Goal: Check status: Check status

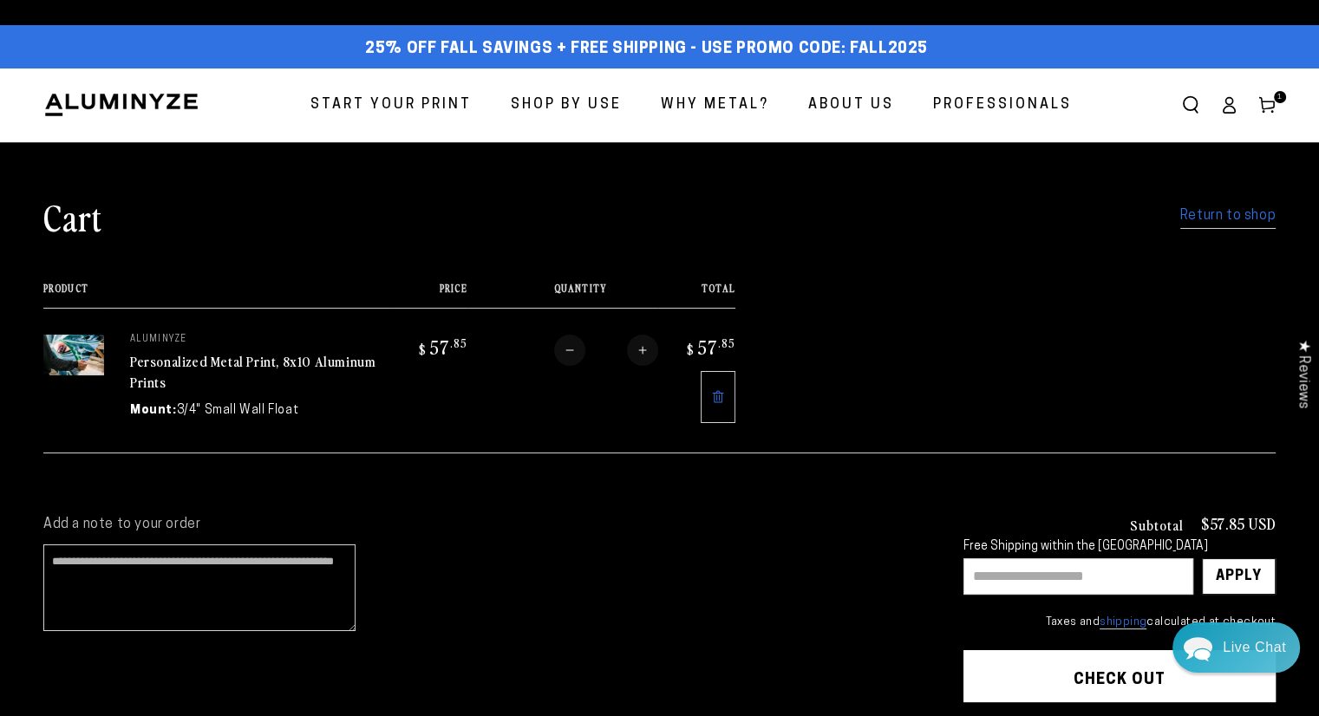
click at [1264, 105] on icon at bounding box center [1267, 104] width 17 height 17
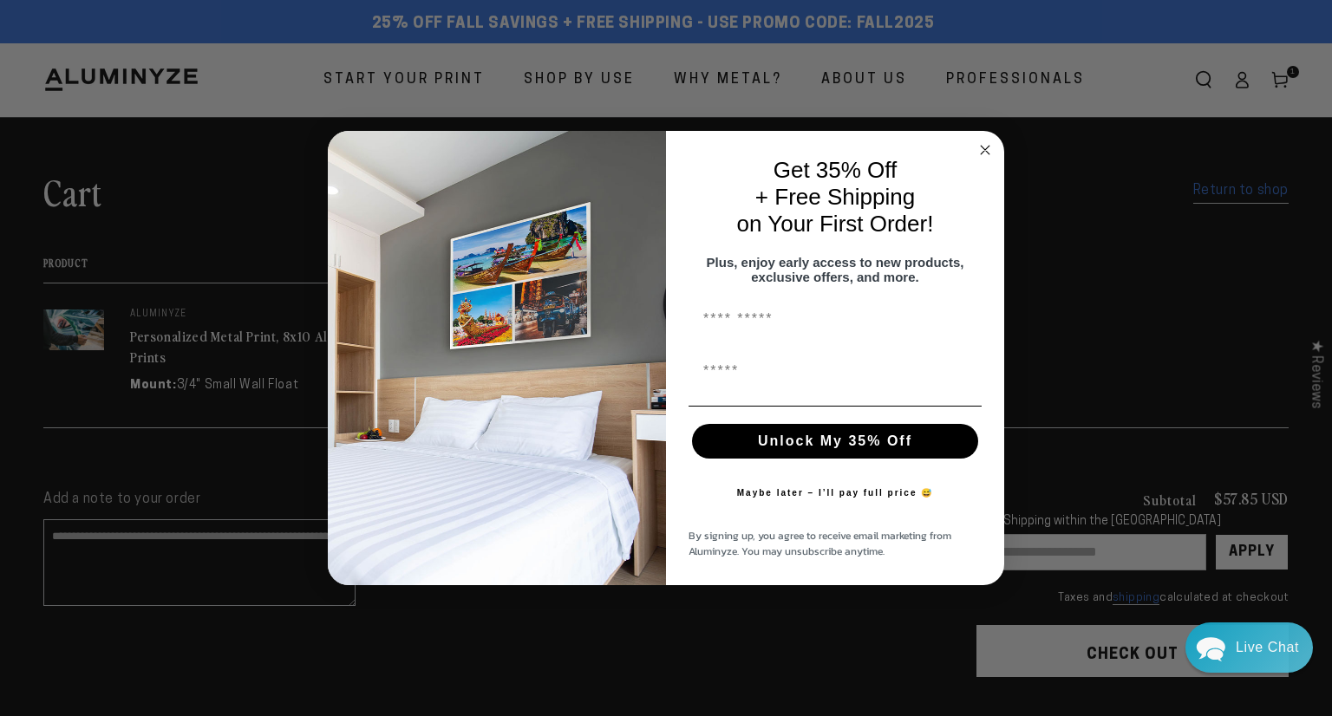
click at [979, 141] on circle "Close dialog" at bounding box center [986, 151] width 20 height 20
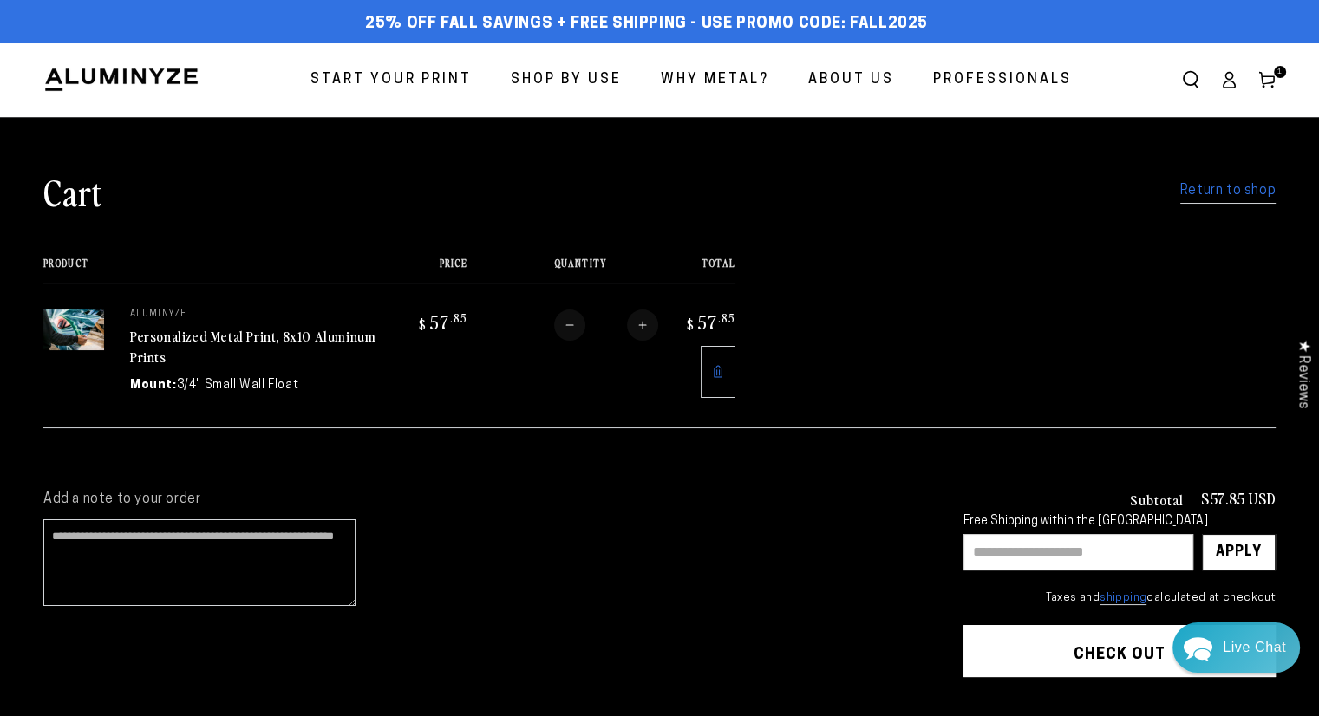
click at [1233, 78] on ellipse at bounding box center [1229, 76] width 7 height 7
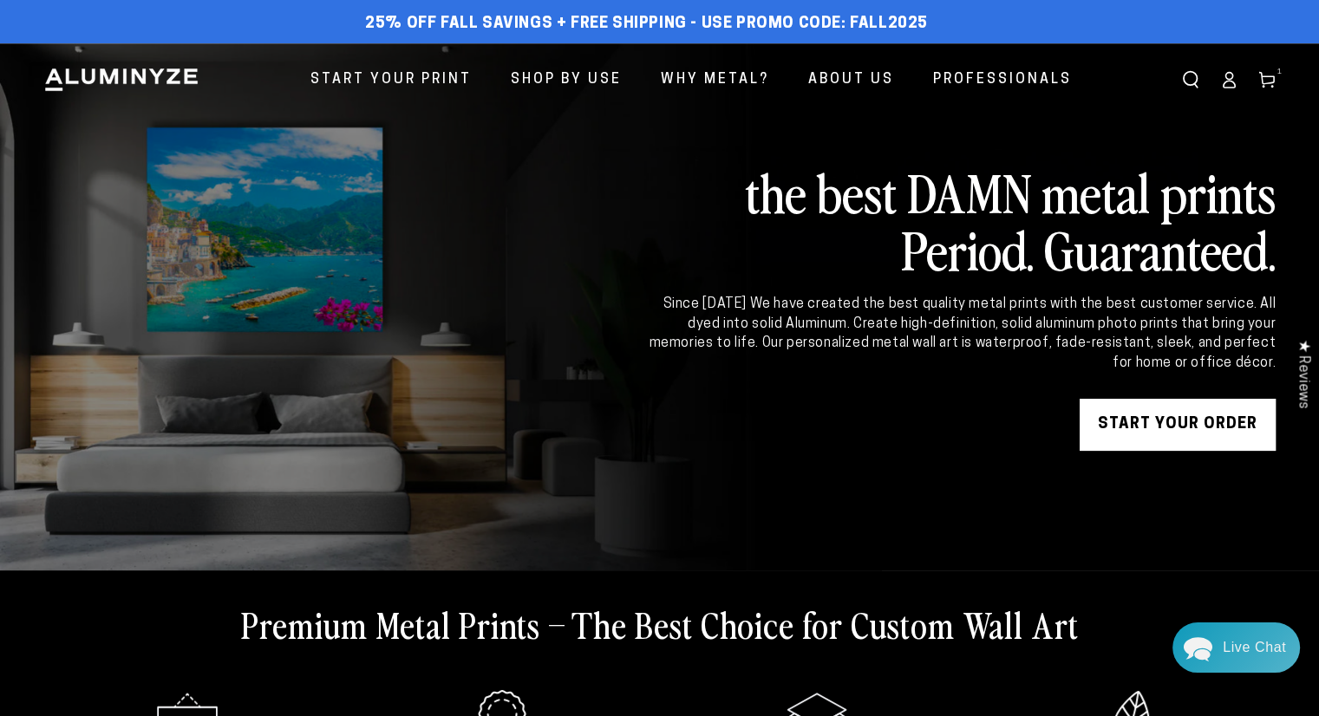
click at [1226, 81] on icon at bounding box center [1228, 79] width 17 height 17
click at [1265, 78] on icon at bounding box center [1267, 79] width 17 height 17
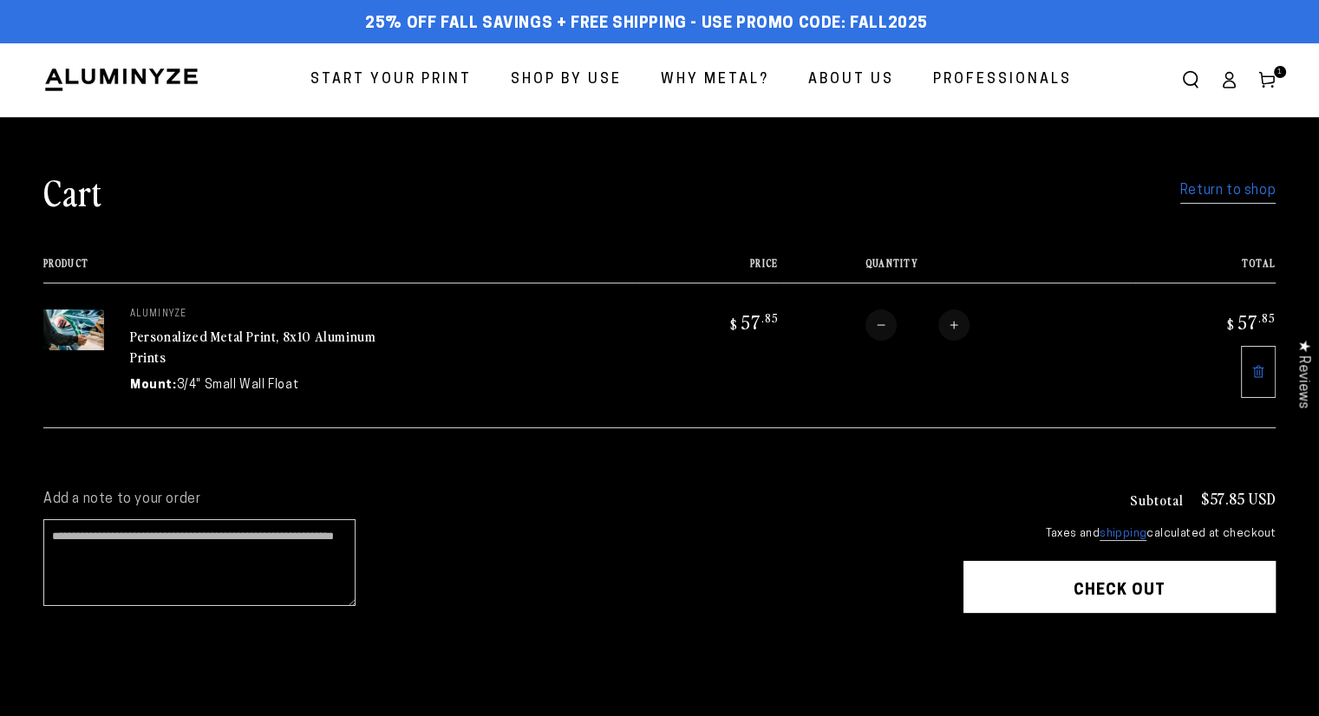
click at [881, 330] on button "Decrease quantity for Personalized Metal Print, 8x10 Aluminum Prints" at bounding box center [881, 325] width 31 height 31
type input "*"
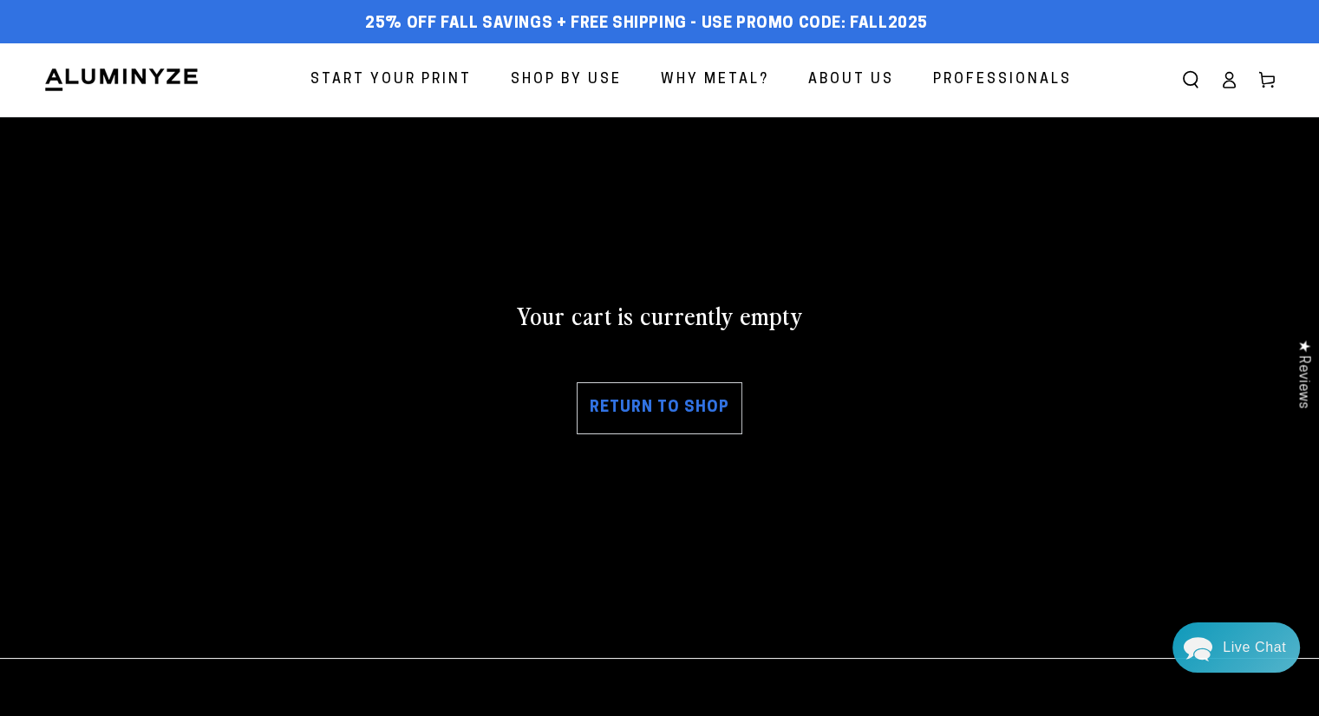
click at [1224, 73] on icon at bounding box center [1228, 79] width 17 height 17
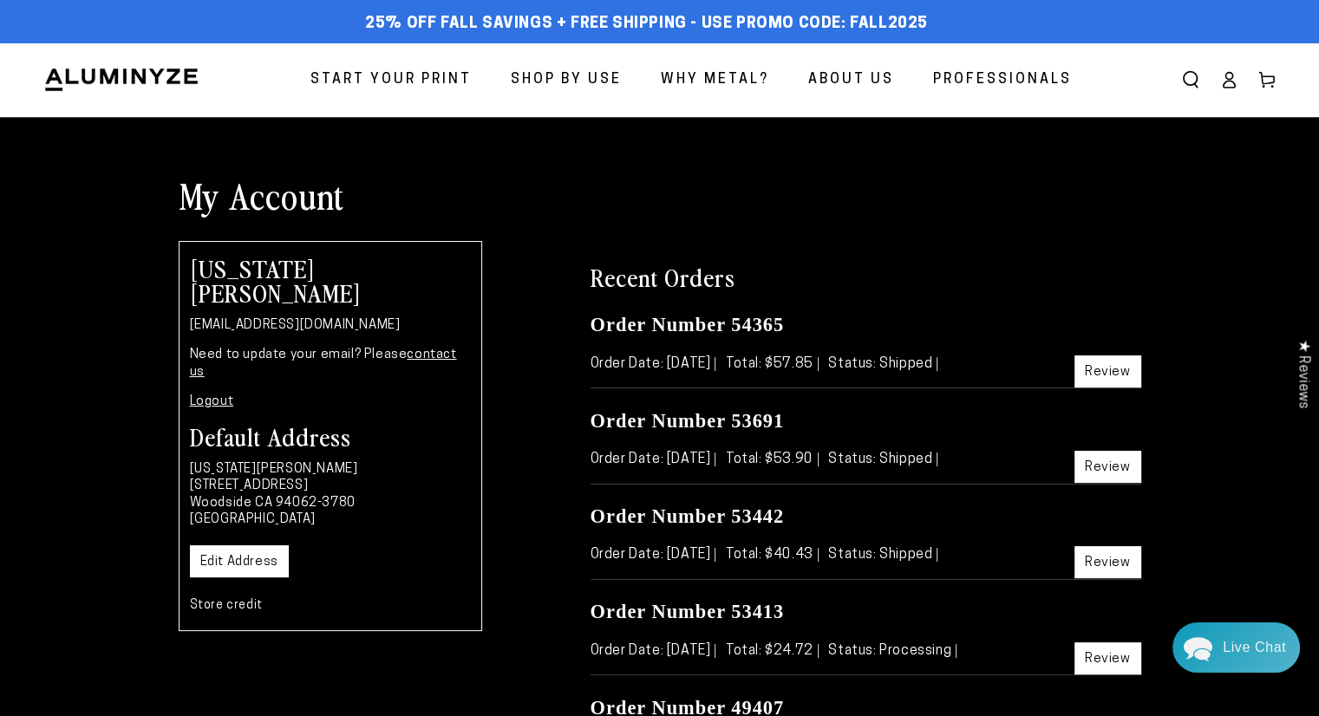
click at [1109, 370] on link "Review" at bounding box center [1108, 372] width 67 height 32
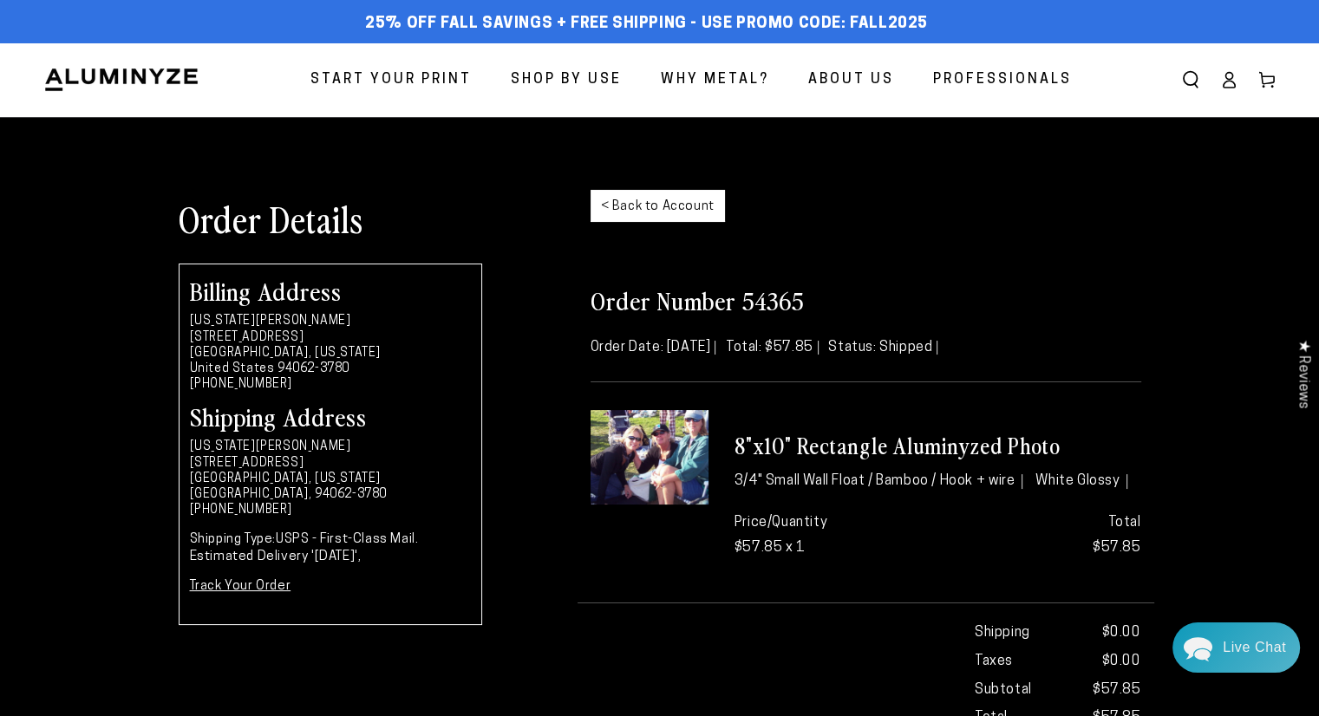
click at [1224, 83] on icon at bounding box center [1229, 85] width 11 height 7
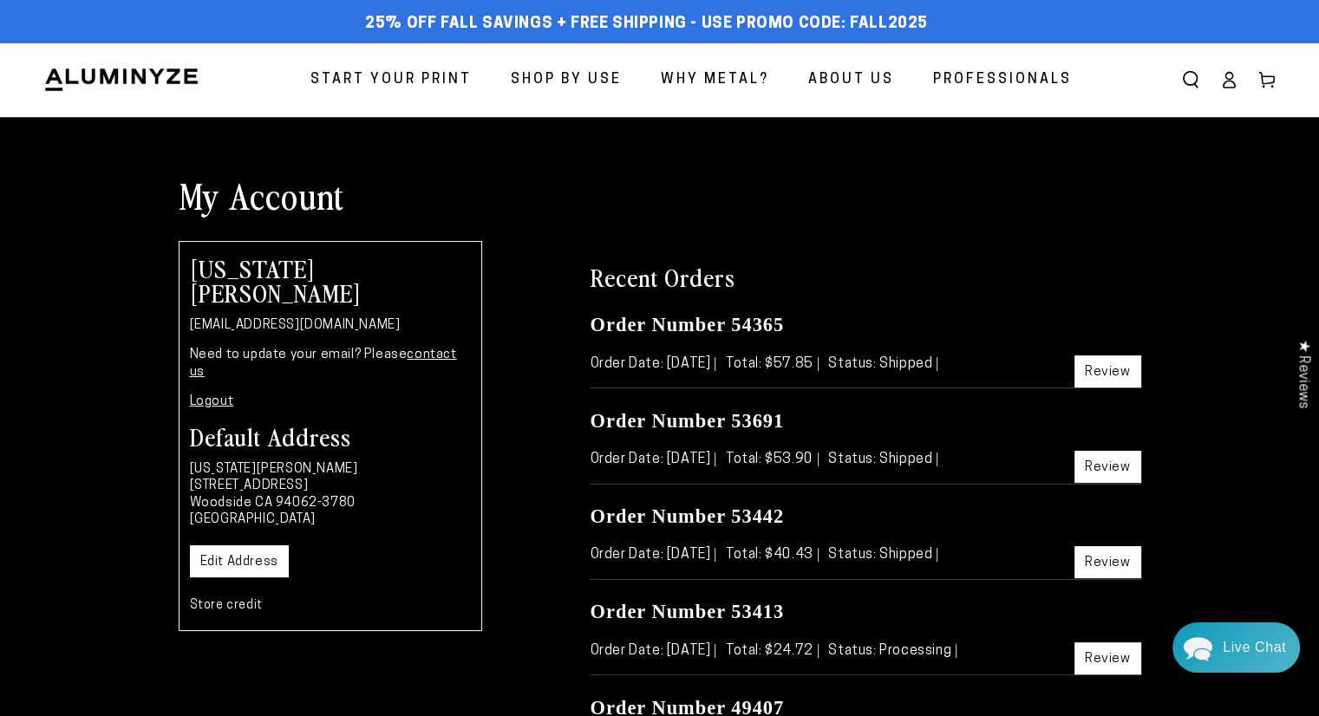
click at [1226, 84] on icon at bounding box center [1228, 79] width 17 height 17
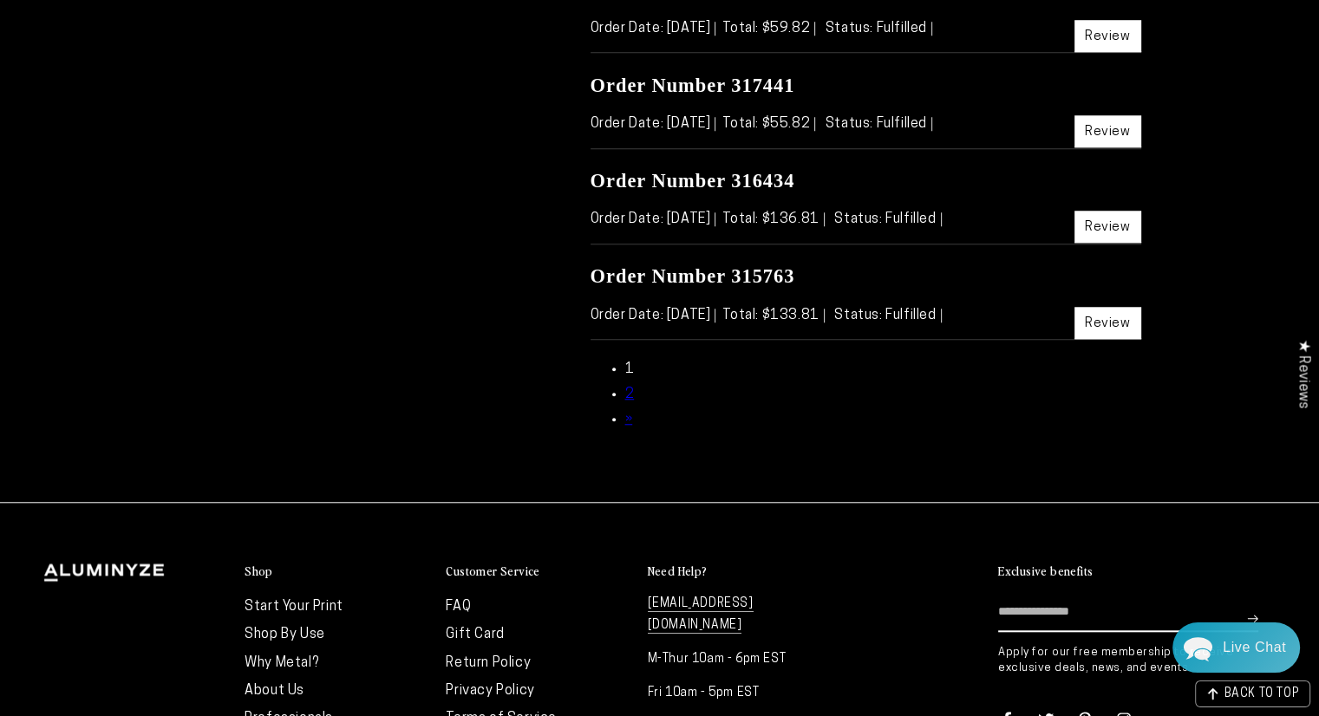
scroll to position [1470, 0]
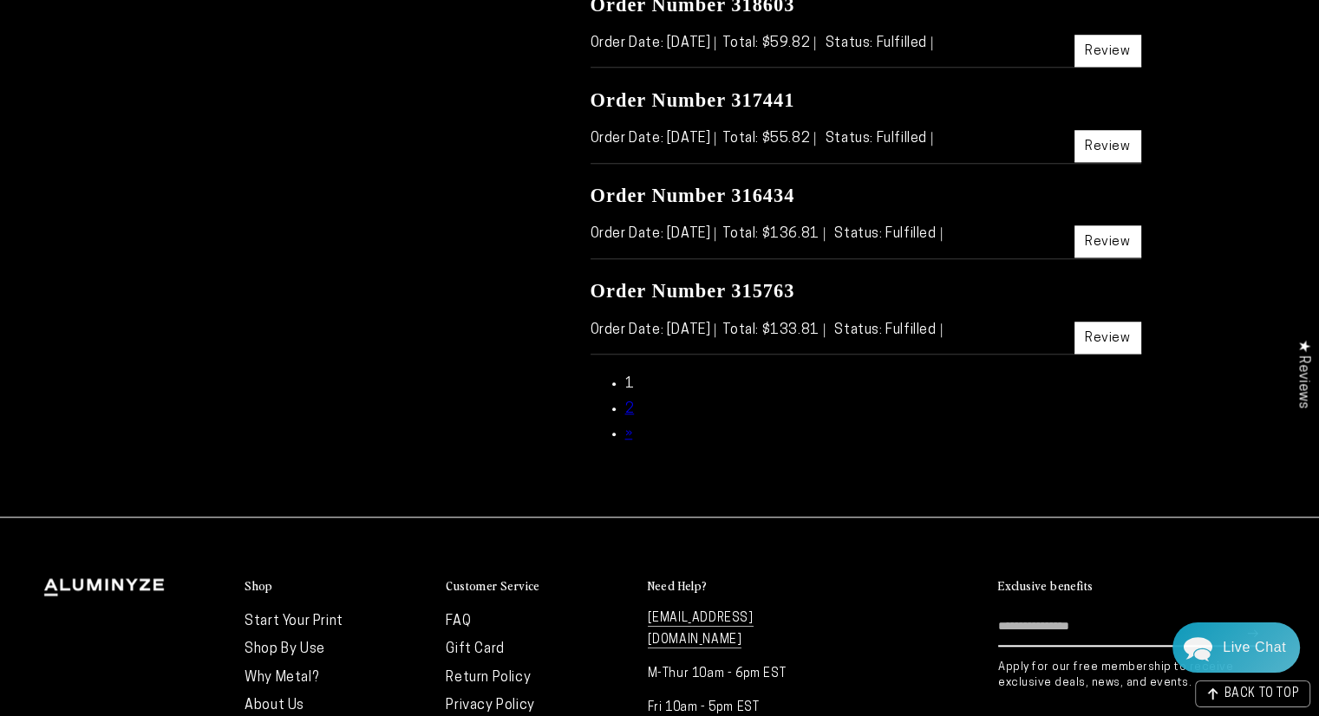
click at [1118, 331] on link "Review" at bounding box center [1108, 338] width 67 height 32
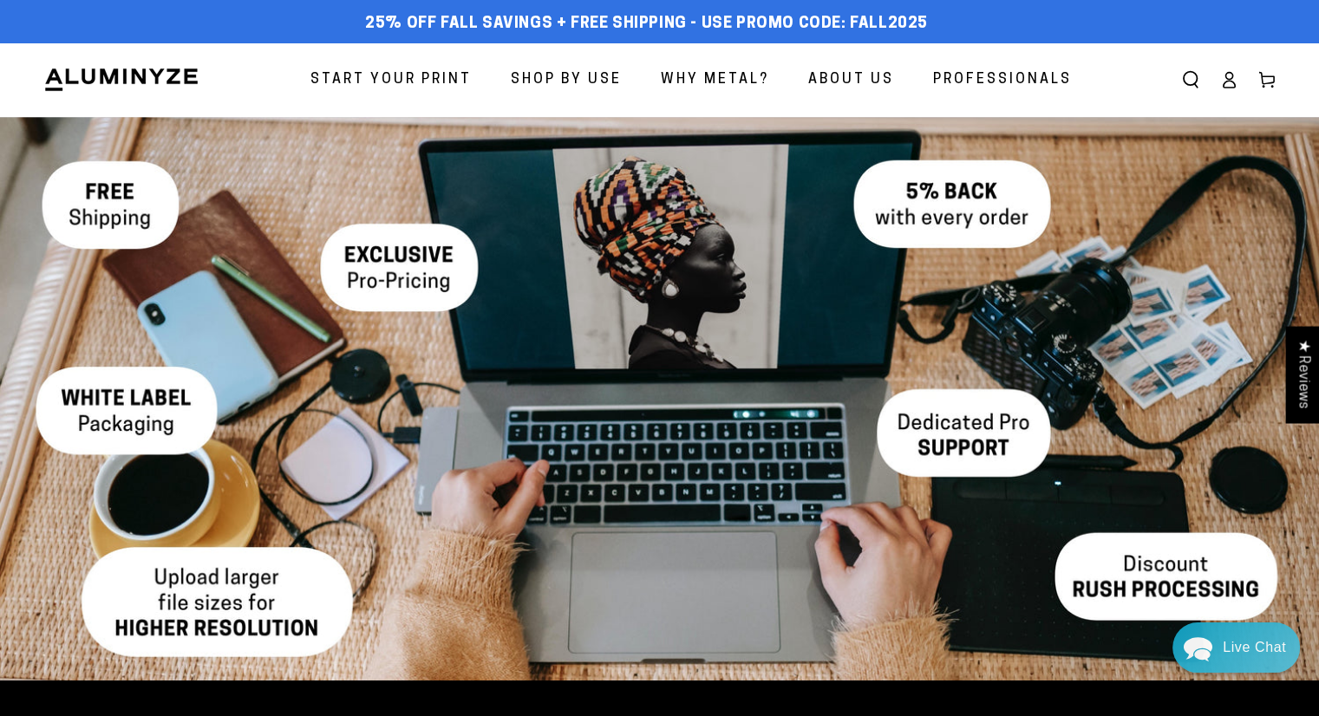
click at [1228, 82] on icon at bounding box center [1228, 79] width 17 height 17
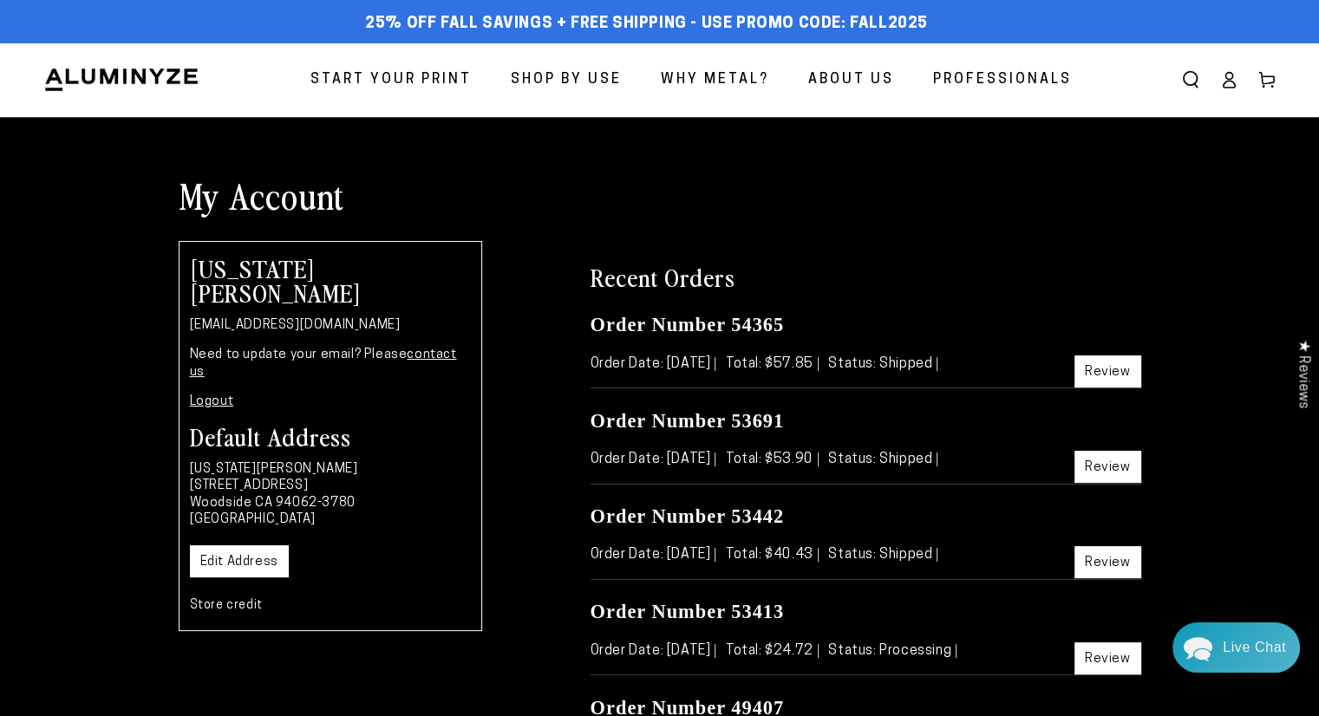
click at [258, 206] on h1 "My Account" at bounding box center [660, 195] width 963 height 45
